Goal: Navigation & Orientation: Go to known website

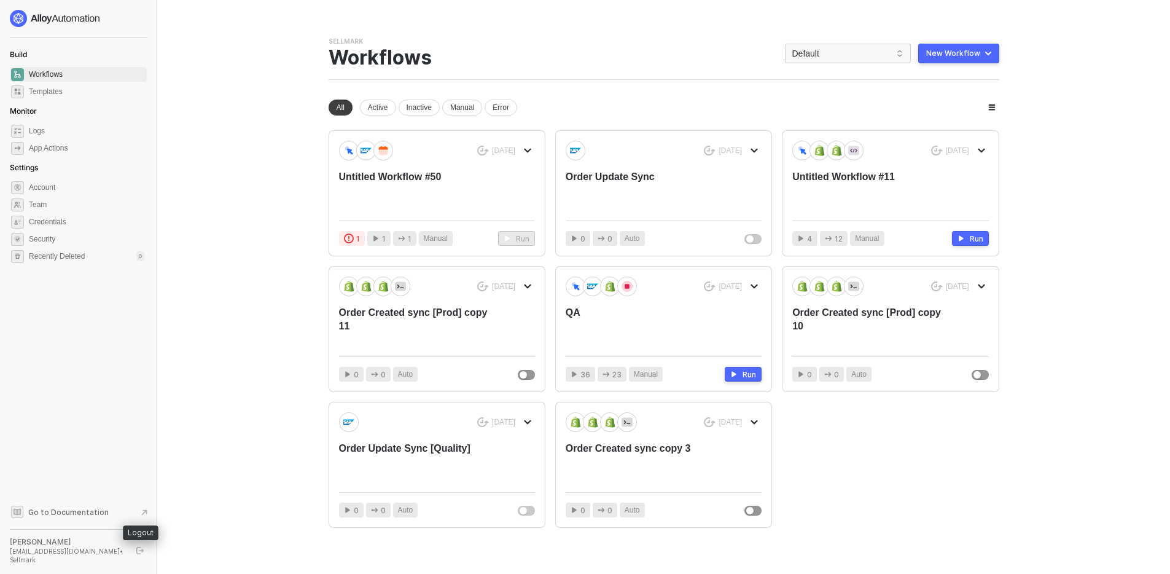
click at [138, 554] on icon "logout" at bounding box center [139, 550] width 7 height 7
